Goal: Task Accomplishment & Management: Manage account settings

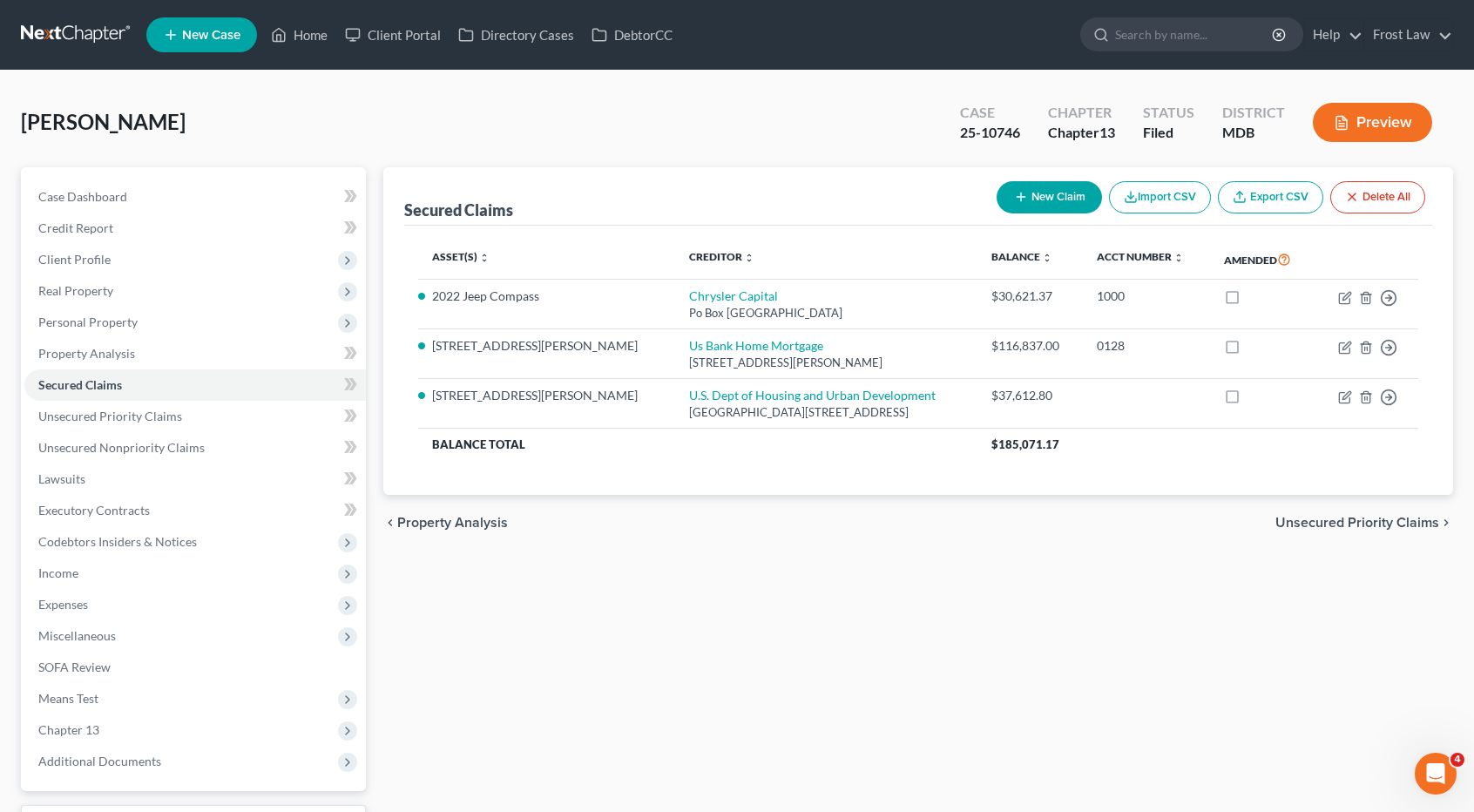
click at [101, 28] on link at bounding box center [76, 35] width 111 height 31
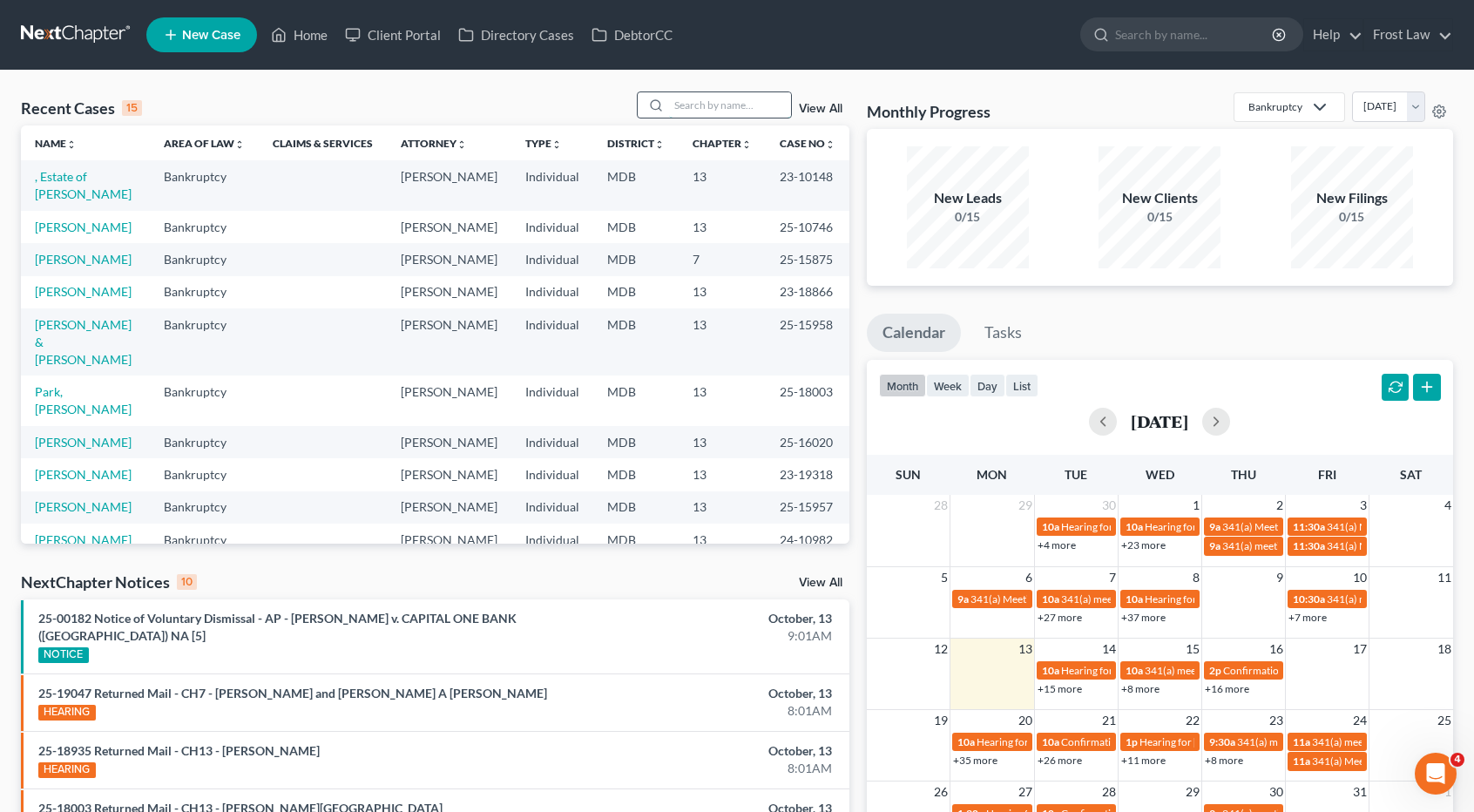
click at [697, 107] on input "search" at bounding box center [729, 105] width 122 height 25
click at [64, 176] on link ", Estate of [PERSON_NAME]" at bounding box center [83, 185] width 97 height 32
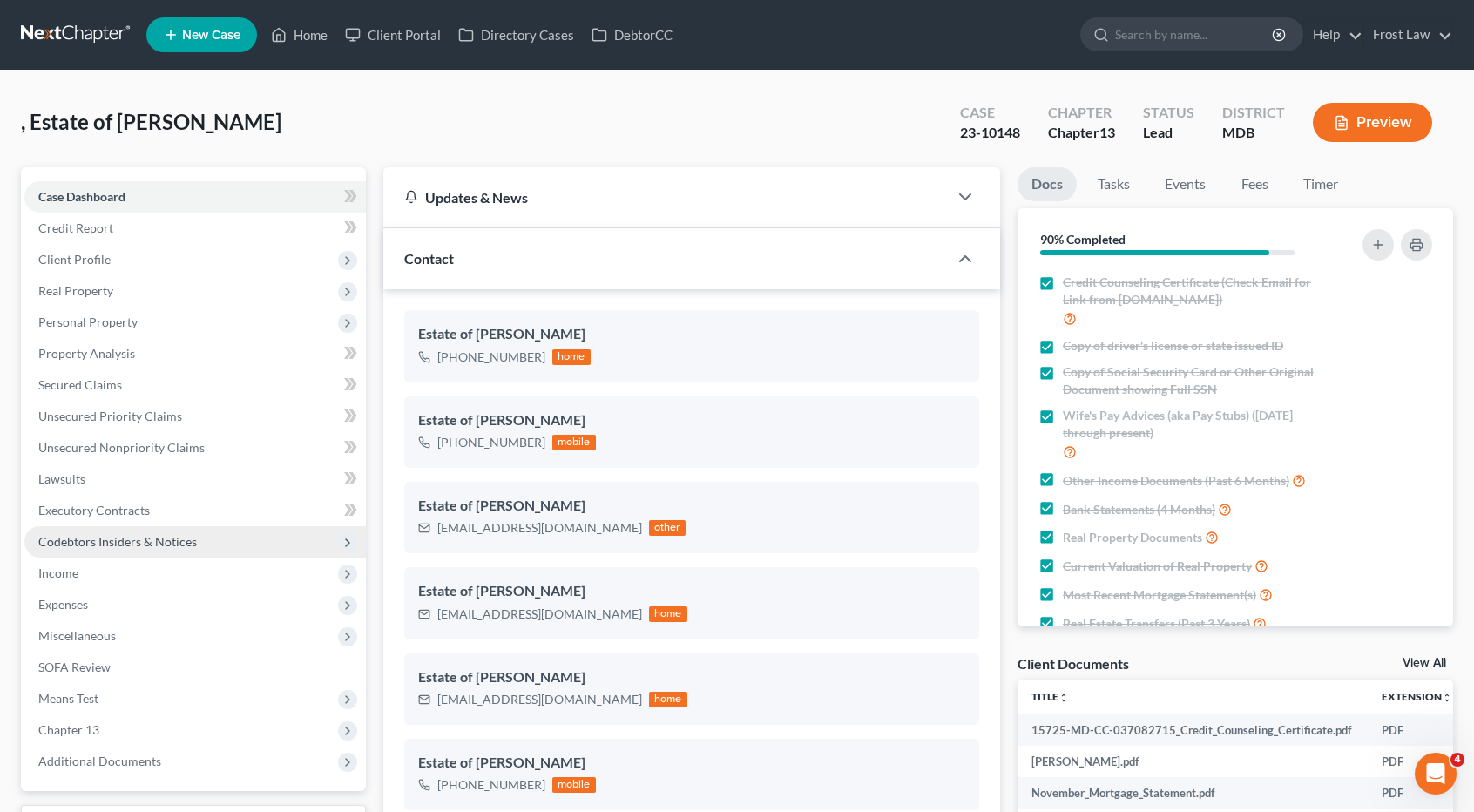
scroll to position [1577, 0]
click at [139, 581] on span "Income" at bounding box center [195, 572] width 342 height 31
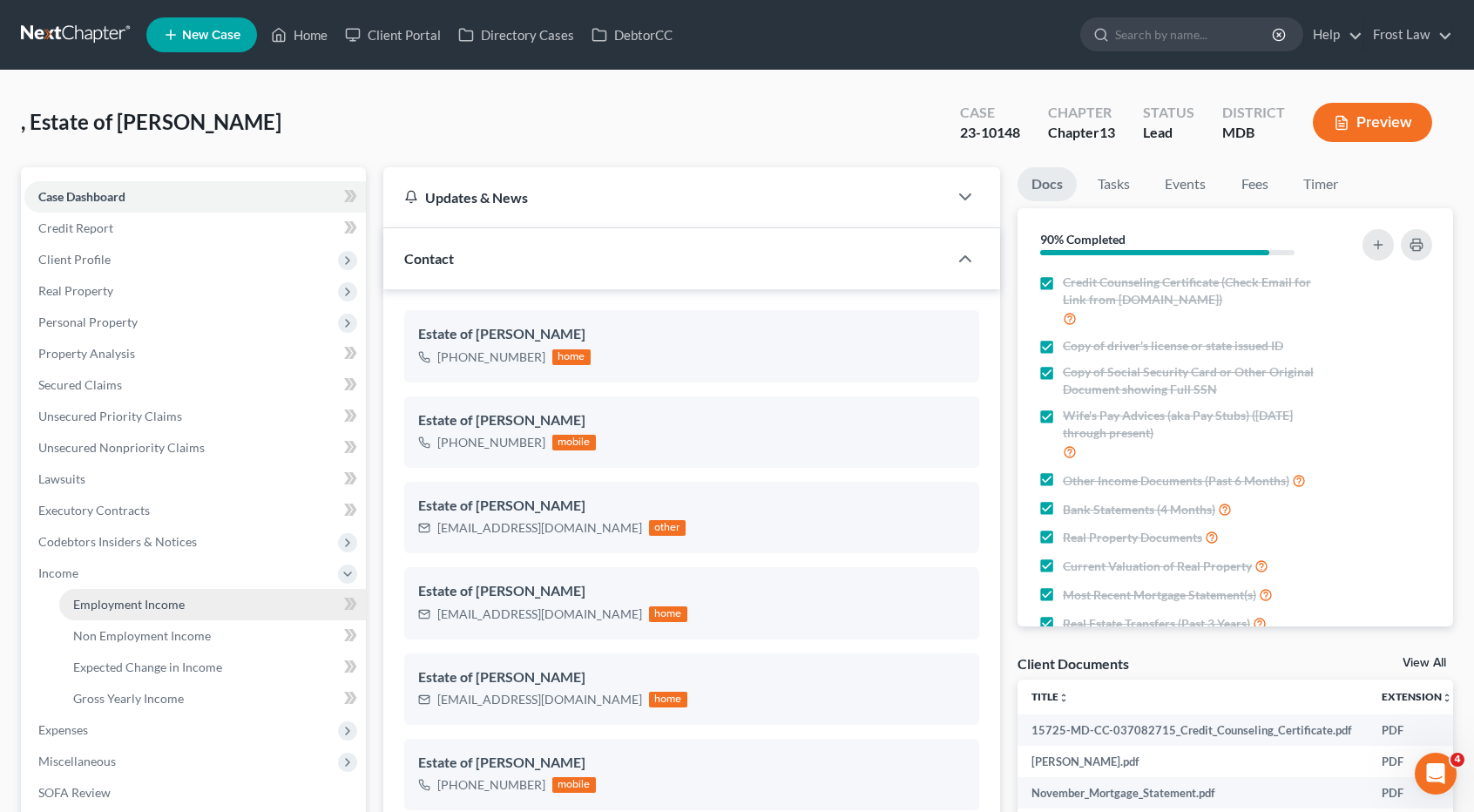
click at [141, 595] on link "Employment Income" at bounding box center [213, 604] width 306 height 31
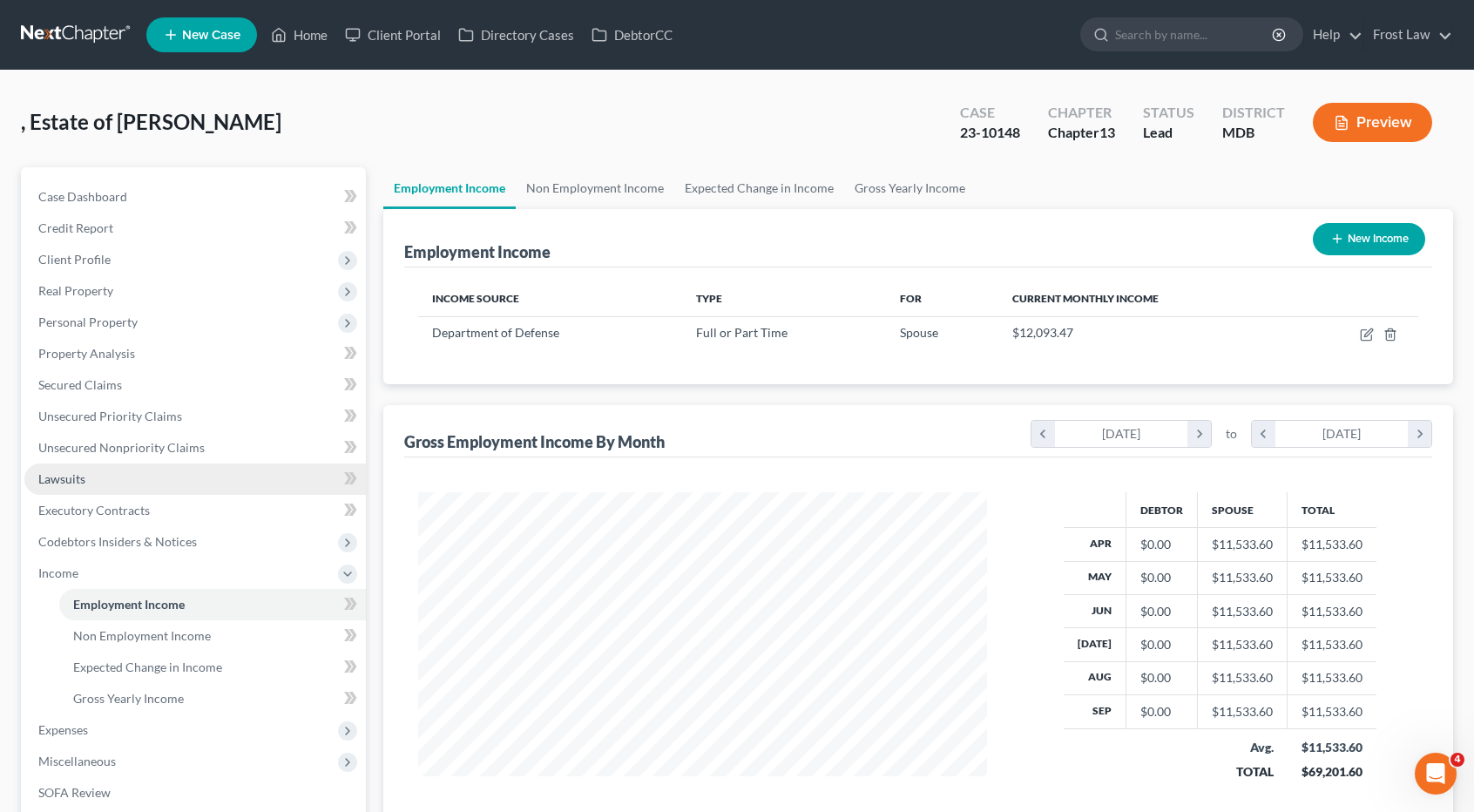
scroll to position [310, 603]
click at [582, 192] on link "Non Employment Income" at bounding box center [595, 188] width 159 height 42
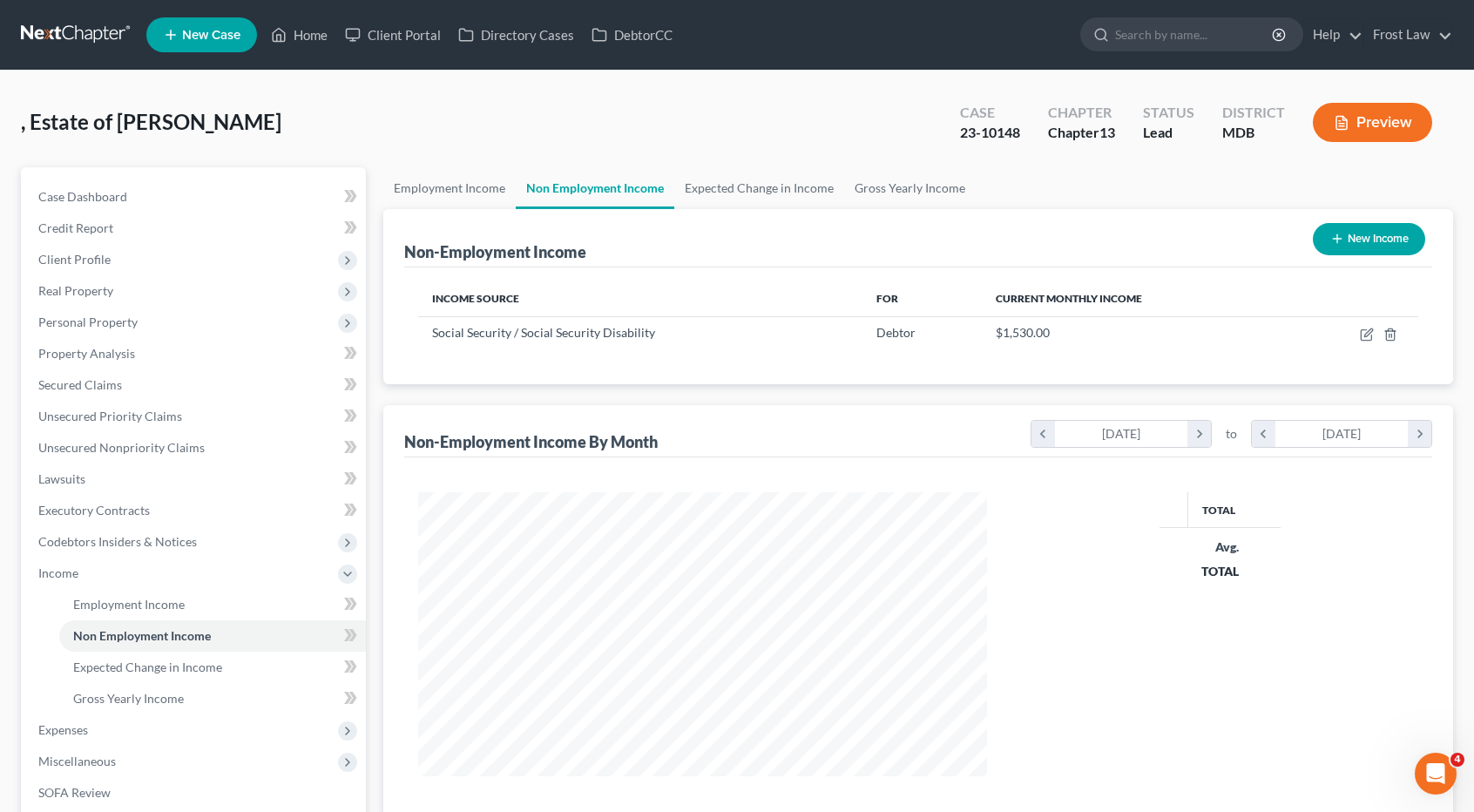
scroll to position [310, 603]
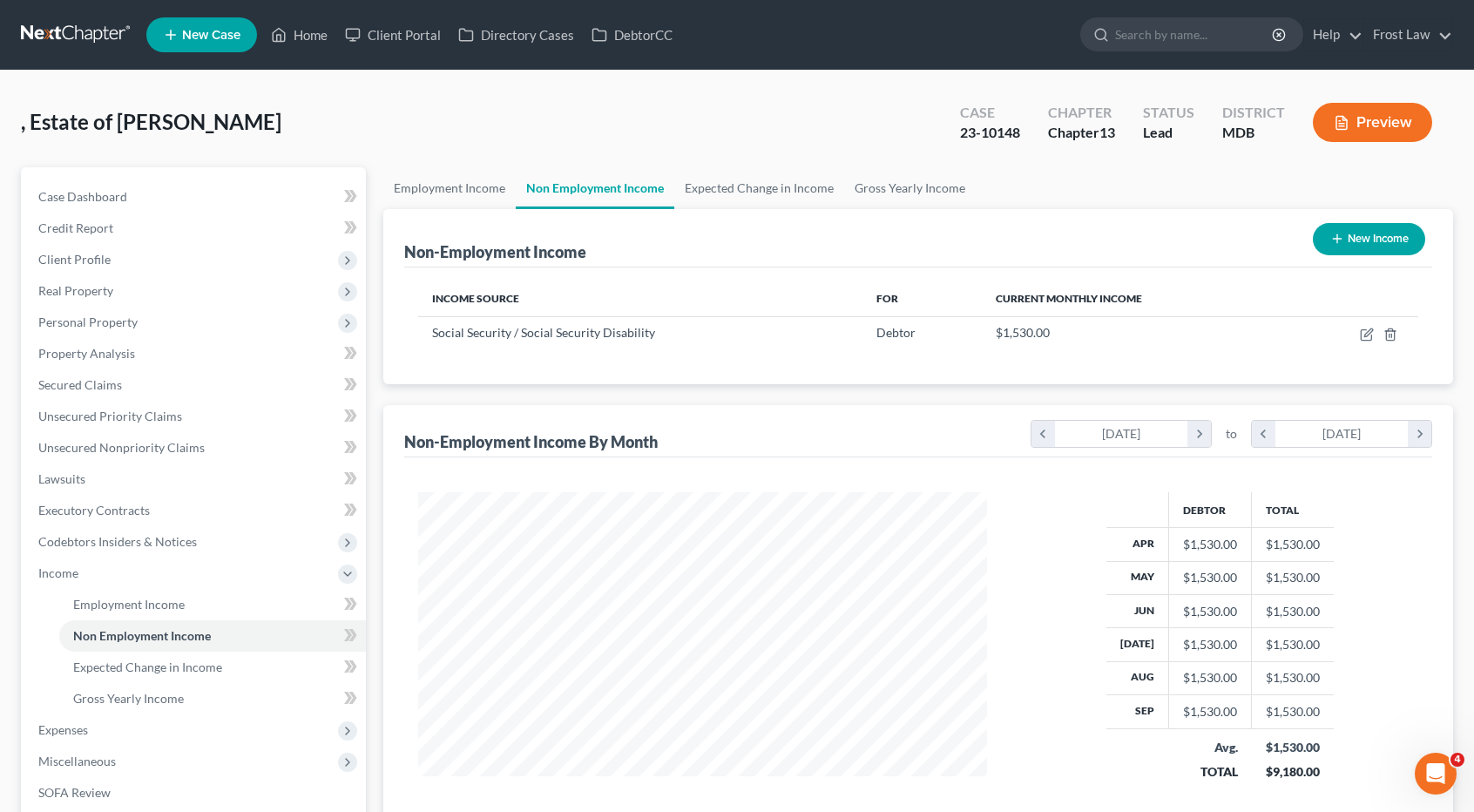
click at [89, 28] on link at bounding box center [76, 35] width 111 height 31
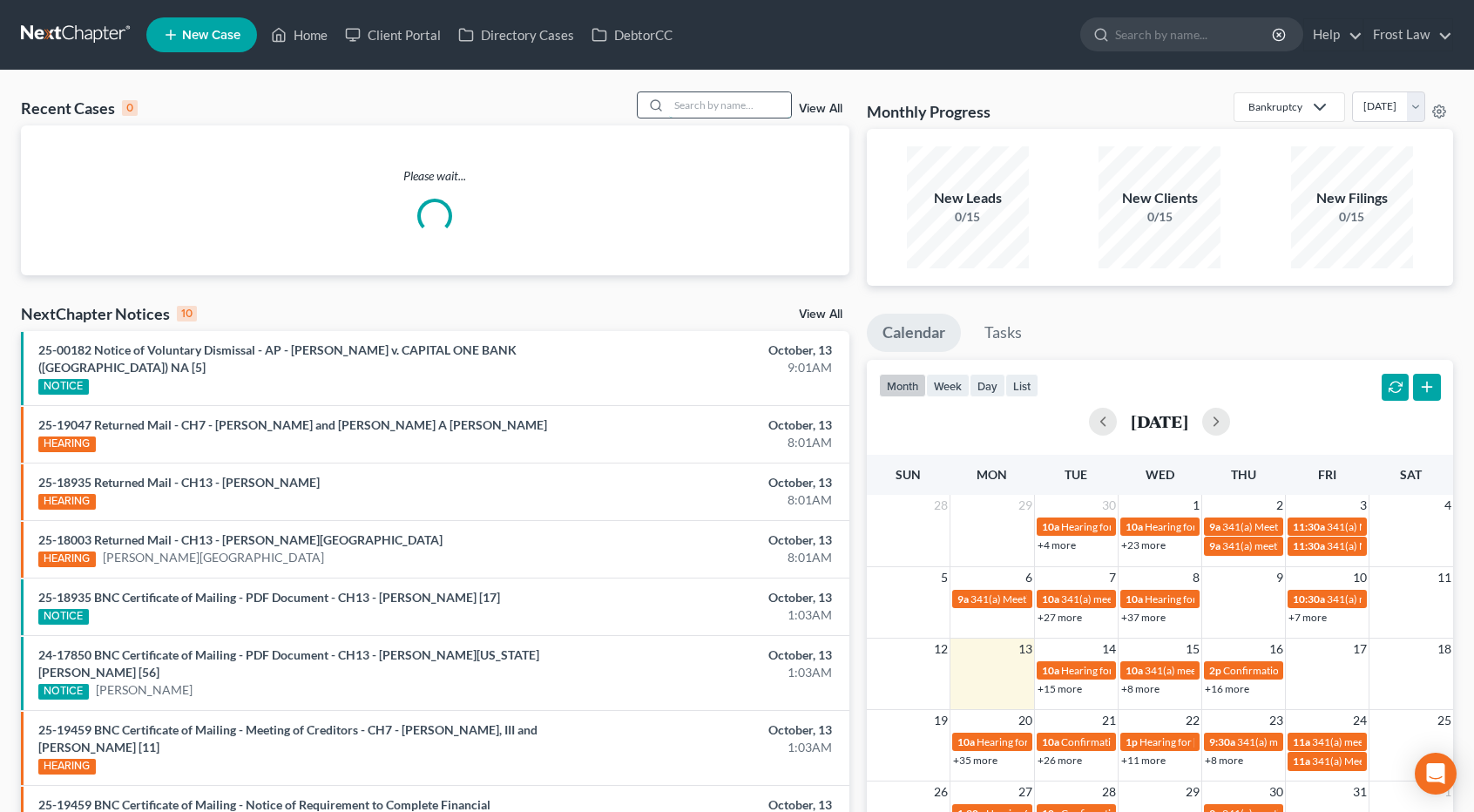
click at [730, 105] on input "search" at bounding box center [729, 105] width 122 height 25
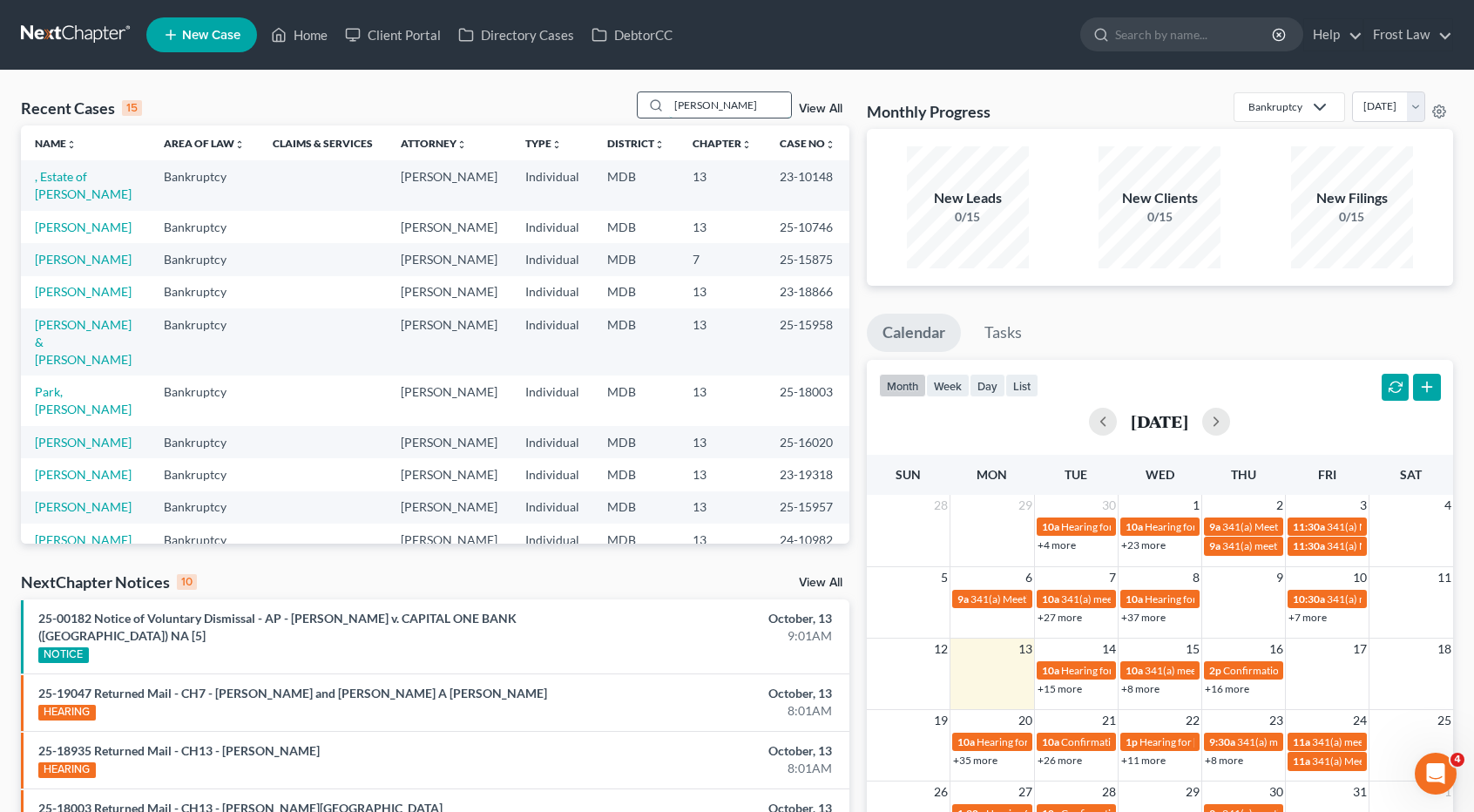
type input "[PERSON_NAME]"
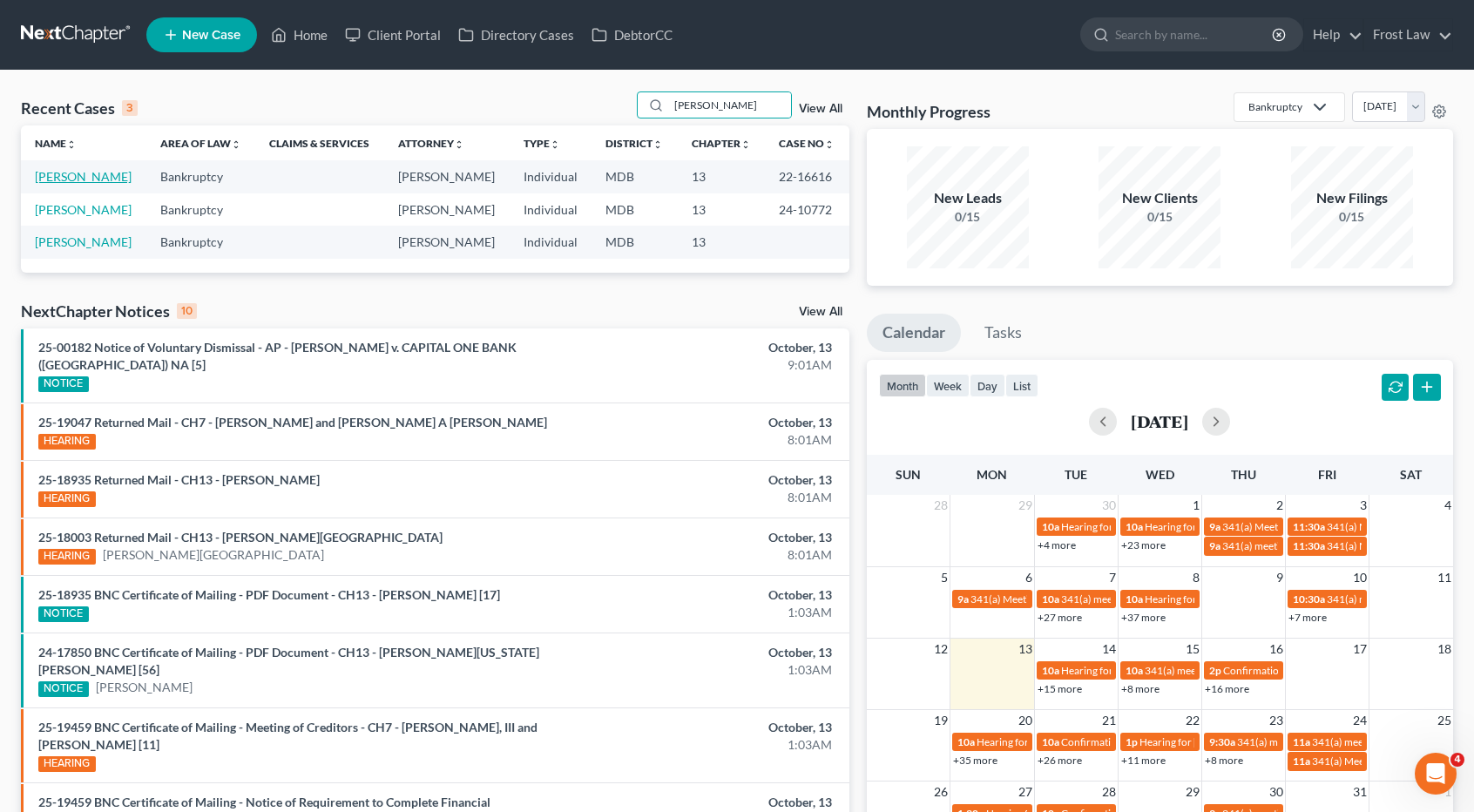
click at [116, 174] on link "[PERSON_NAME]" at bounding box center [83, 176] width 97 height 15
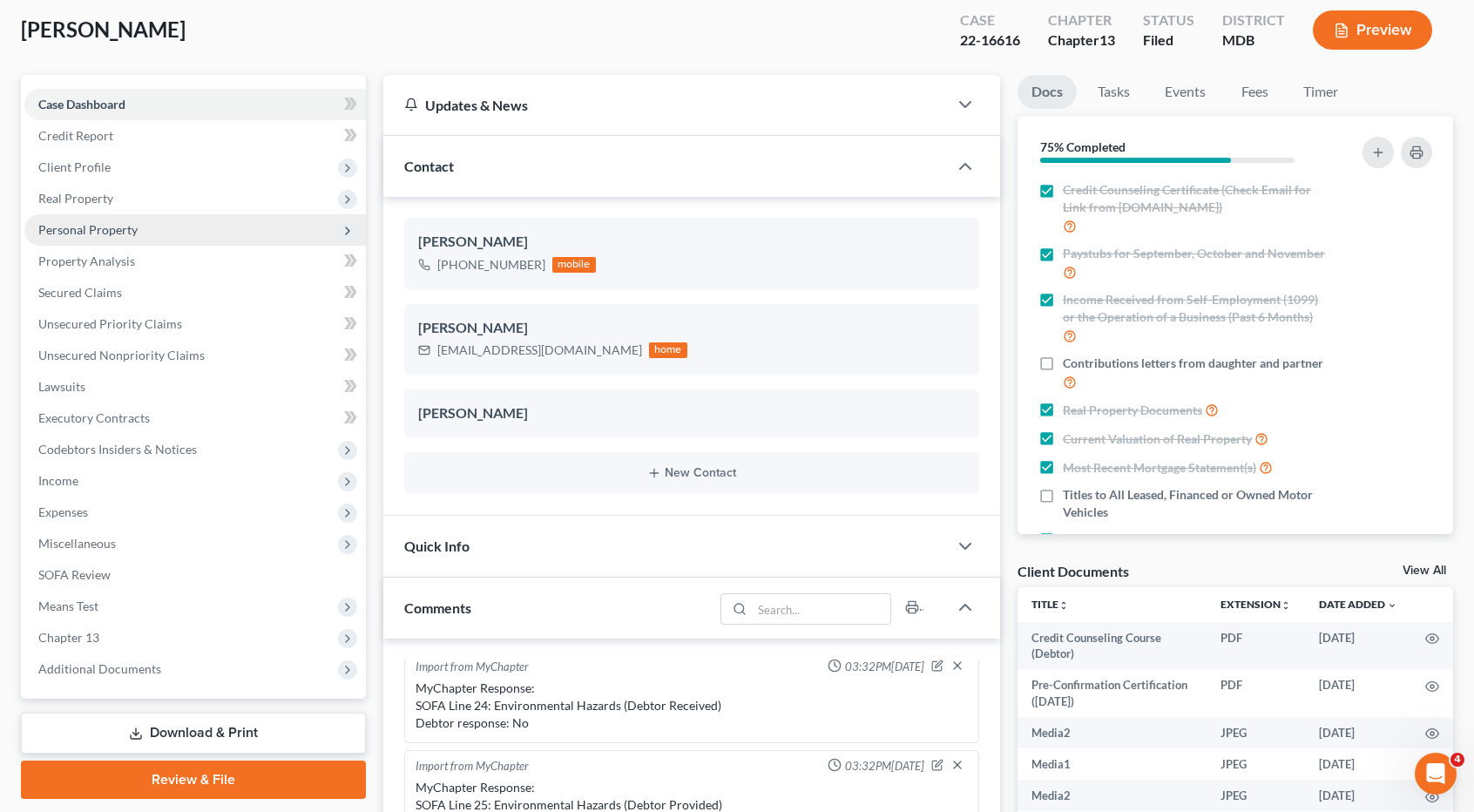
scroll to position [175, 0]
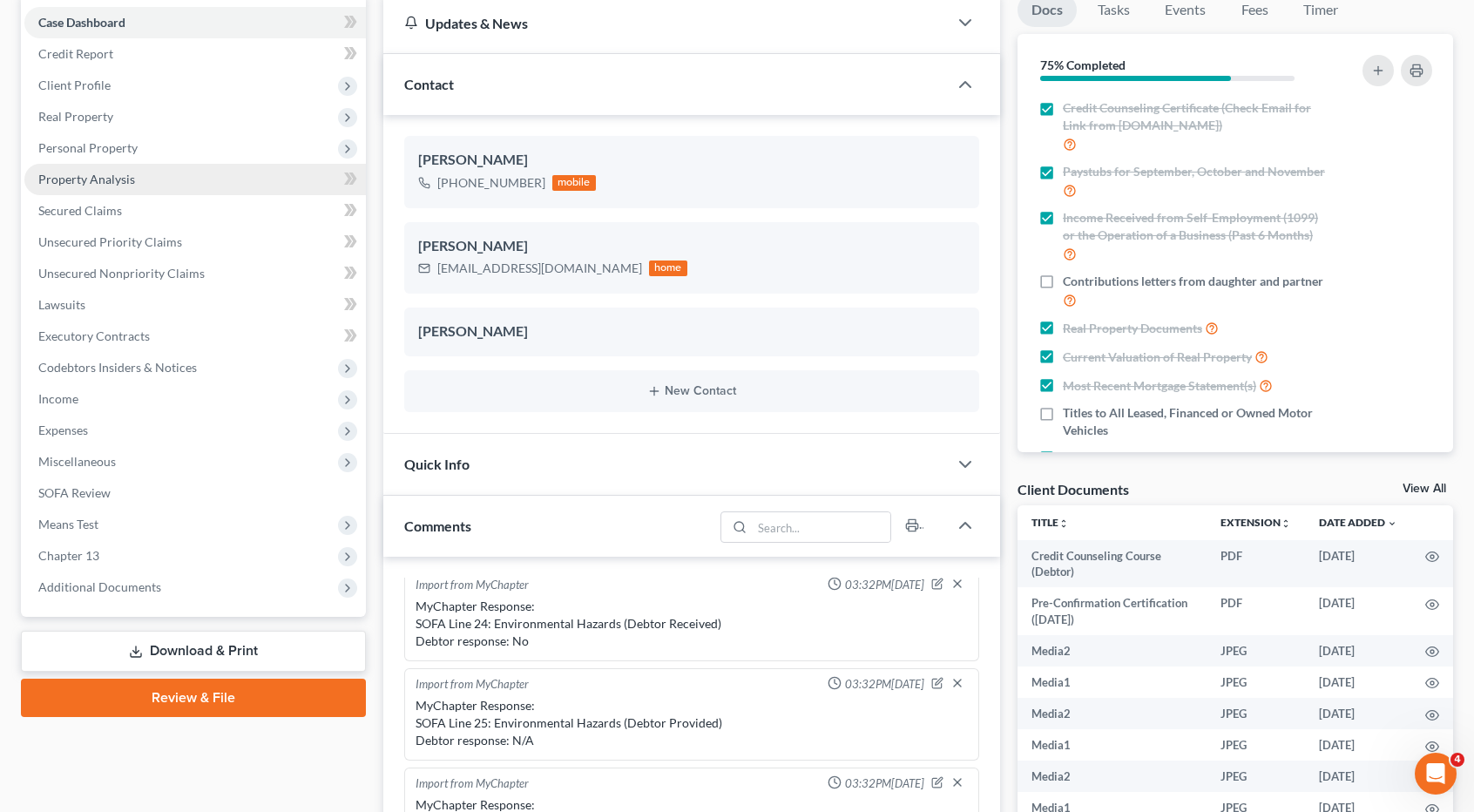
click at [161, 185] on link "Property Analysis" at bounding box center [195, 179] width 342 height 31
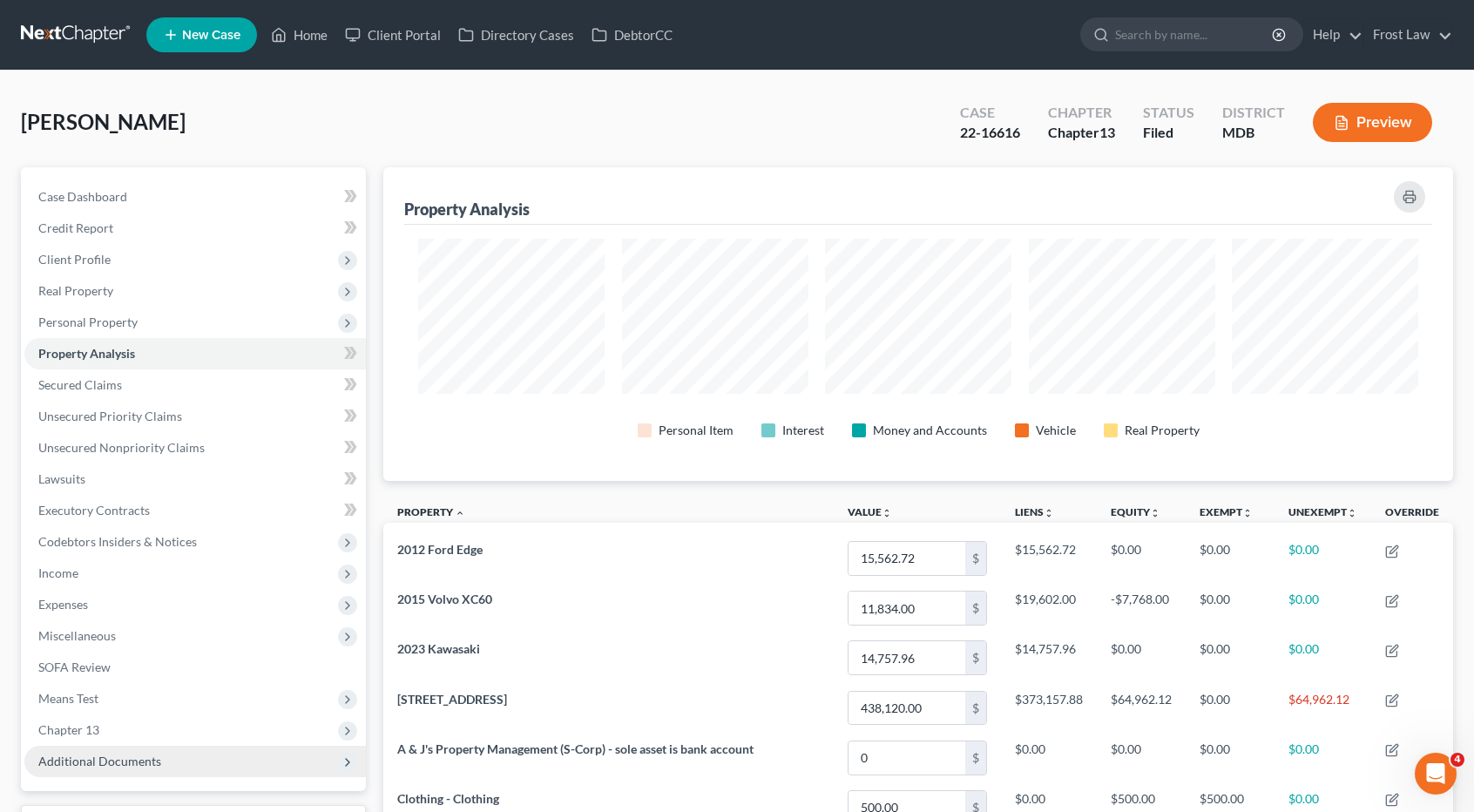
click at [129, 764] on span "Additional Documents" at bounding box center [100, 760] width 123 height 15
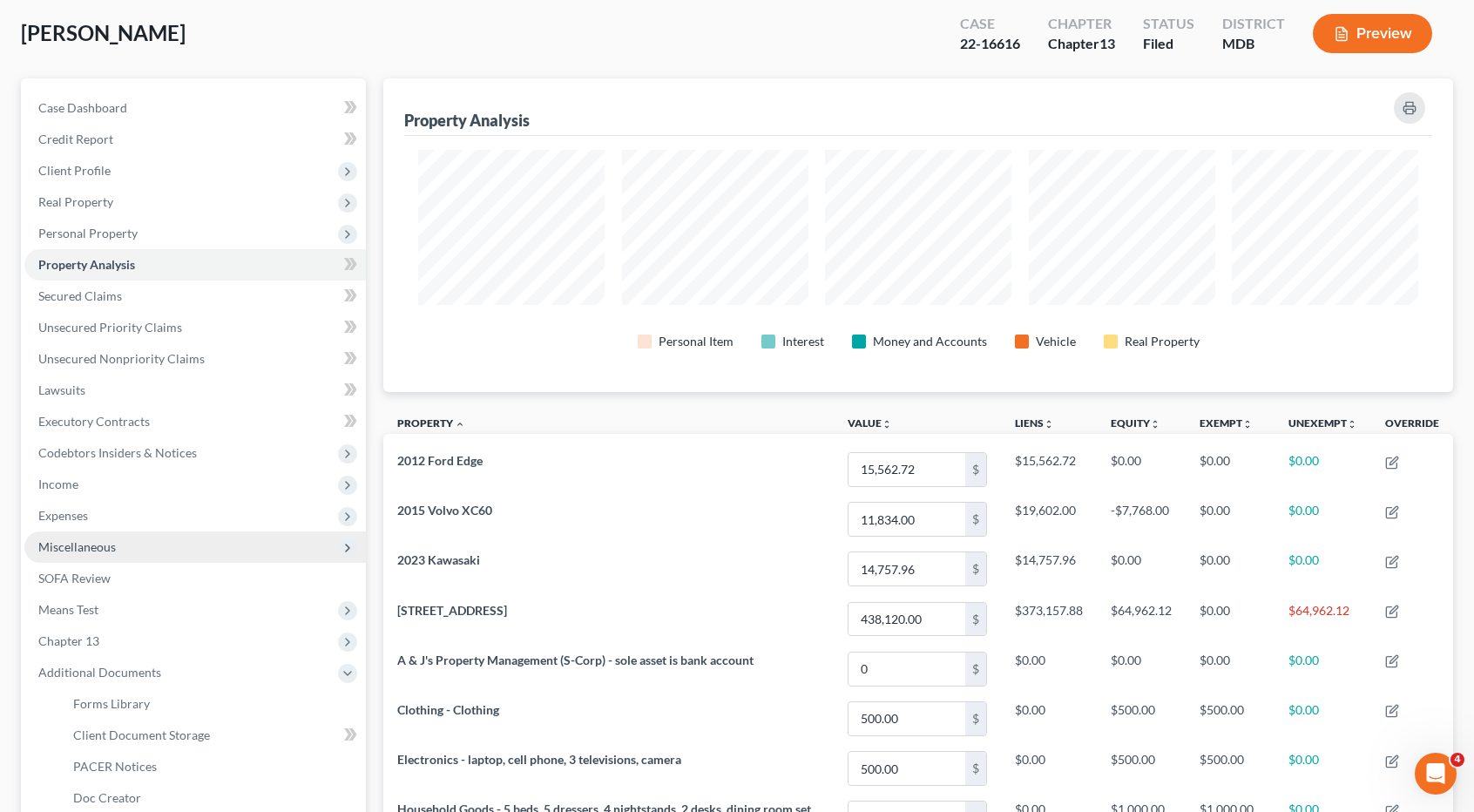
scroll to position [175, 0]
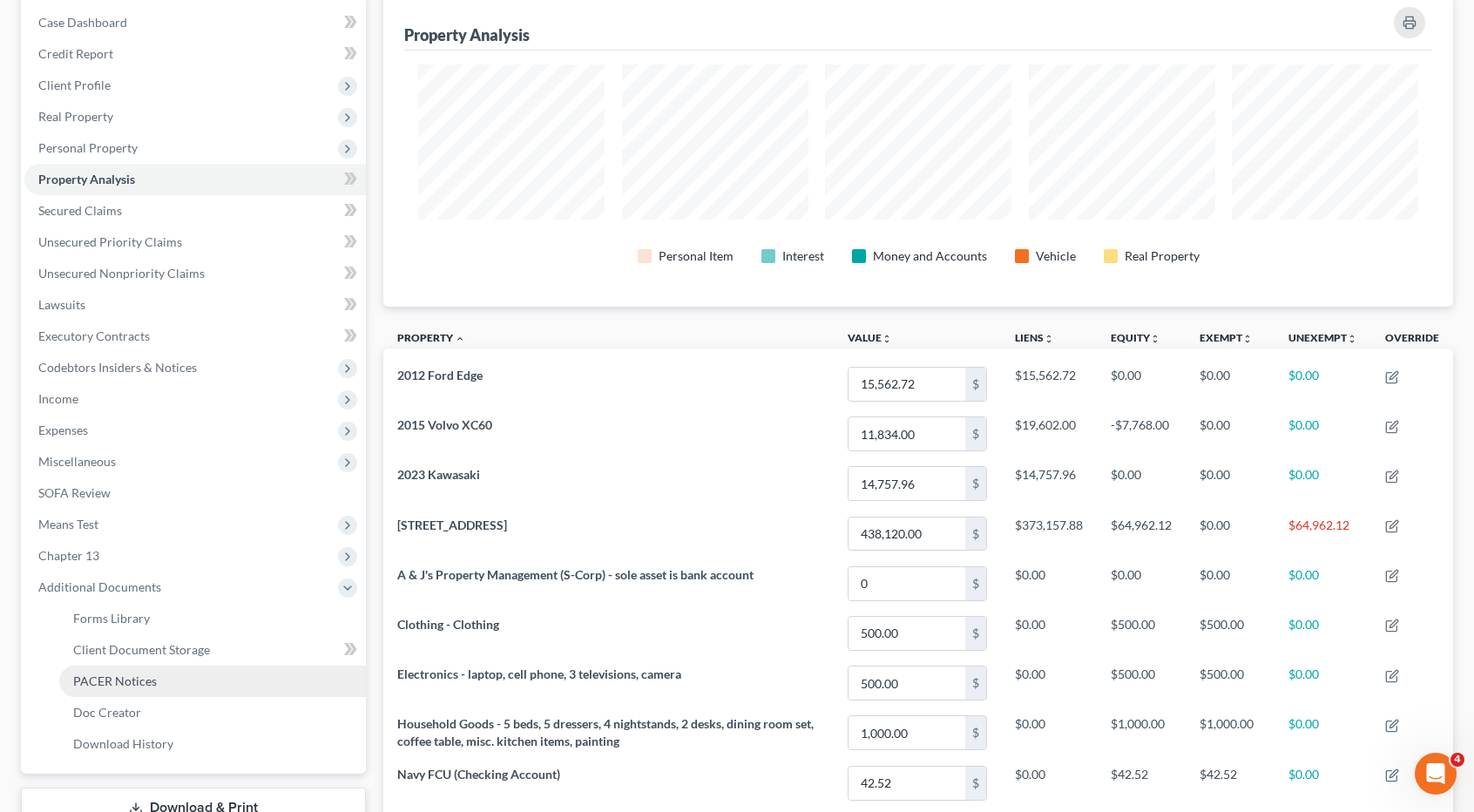
click at [151, 688] on link "PACER Notices" at bounding box center [213, 680] width 306 height 31
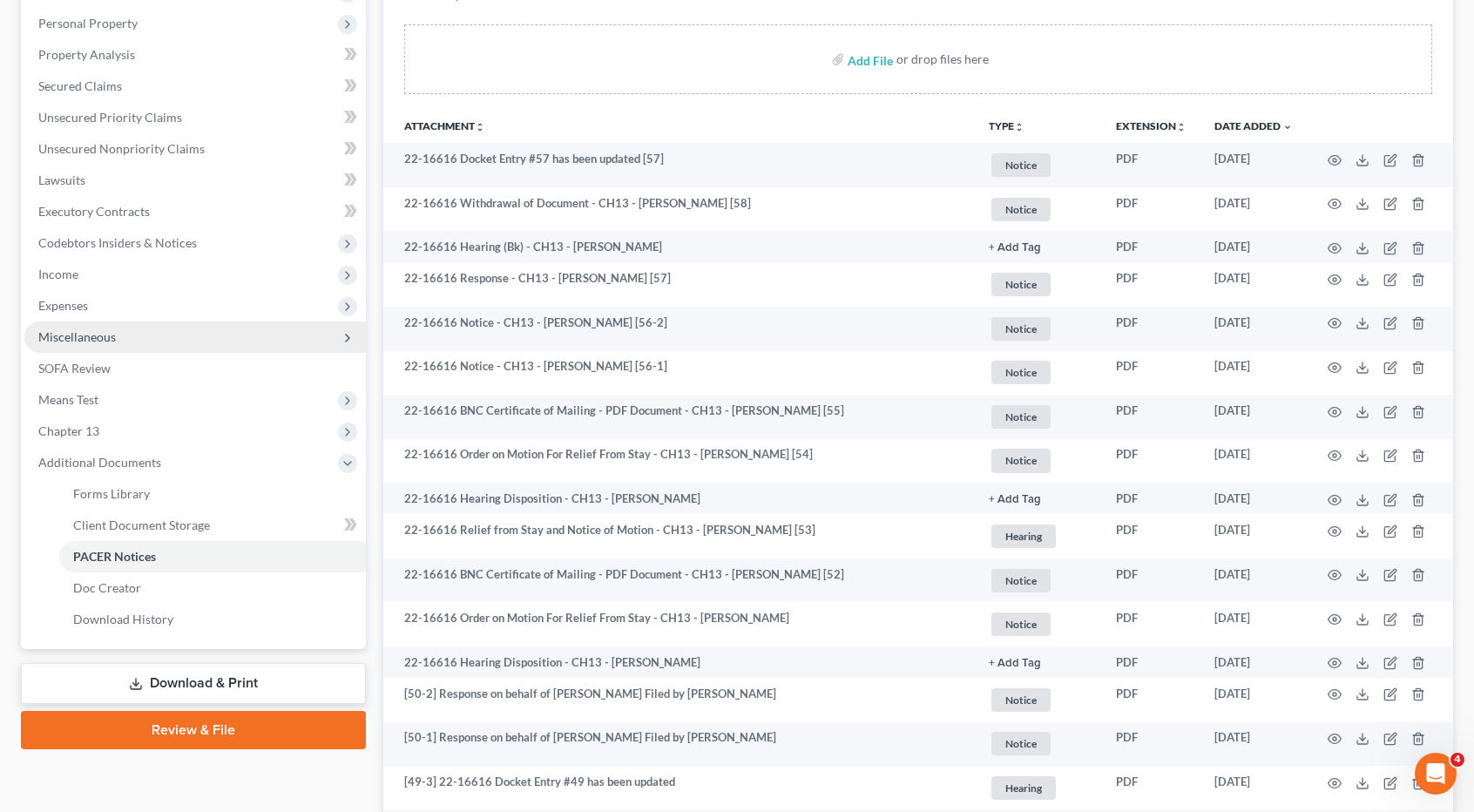
scroll to position [262, 0]
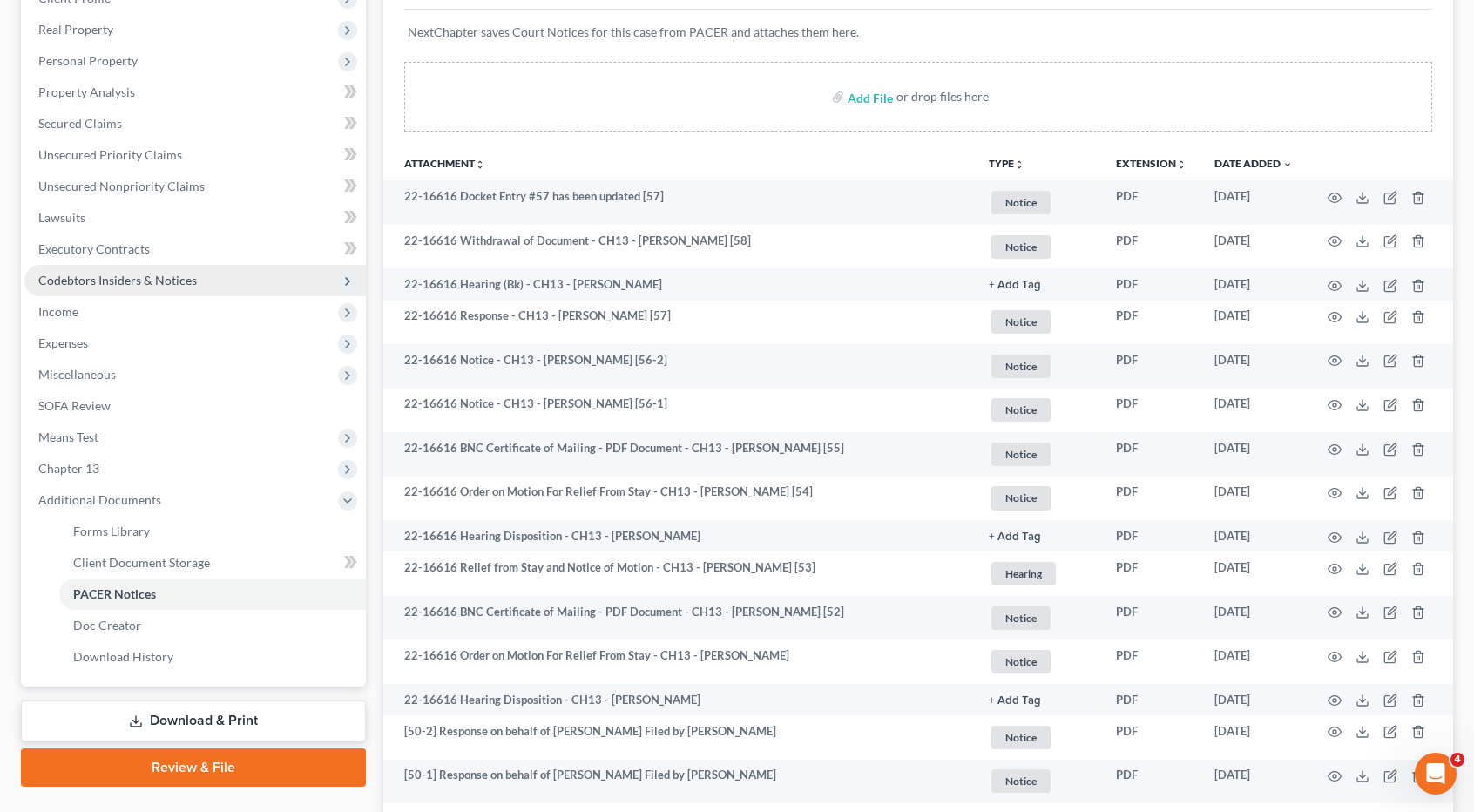
click at [123, 284] on span "Codebtors Insiders & Notices" at bounding box center [118, 280] width 159 height 15
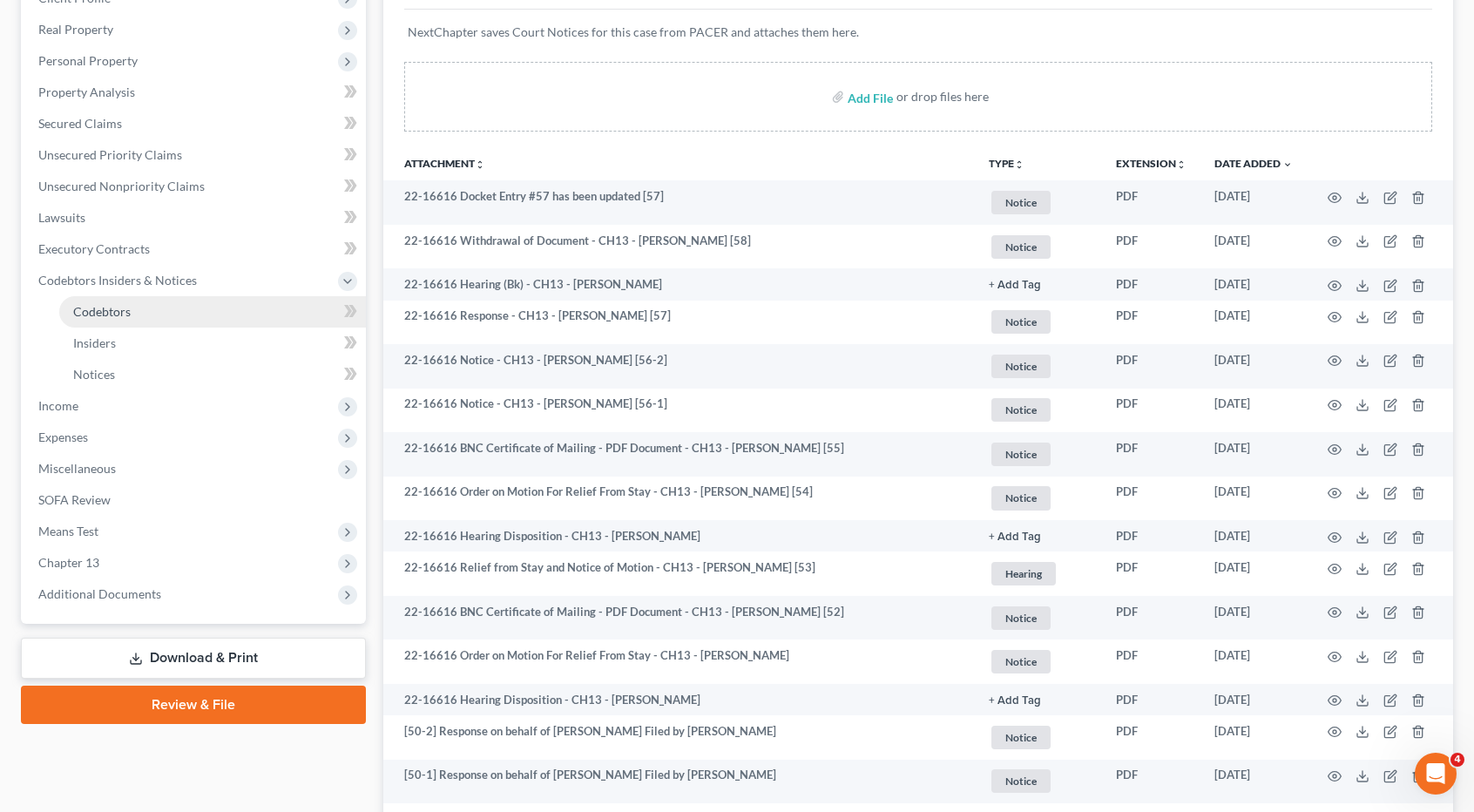
click at [125, 312] on span "Codebtors" at bounding box center [102, 311] width 58 height 15
